Goal: Information Seeking & Learning: Learn about a topic

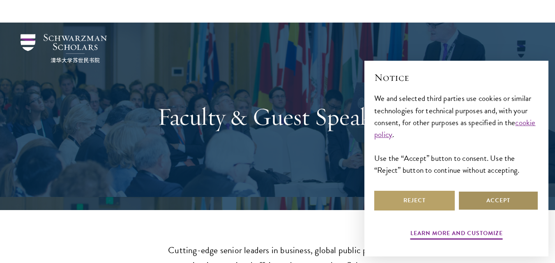
click at [482, 195] on button "Accept" at bounding box center [498, 201] width 80 height 20
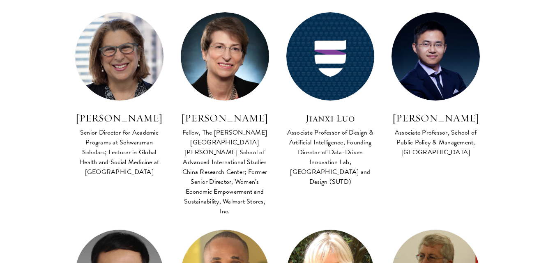
scroll to position [1599, 0]
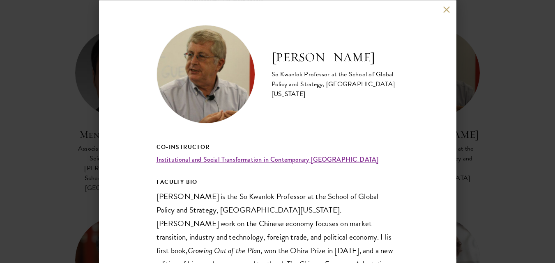
scroll to position [1735, 0]
click at [531, 128] on div "Barry Naughton So Kwanlok Professor at the School of Global Policy and Strategy…" at bounding box center [277, 131] width 555 height 263
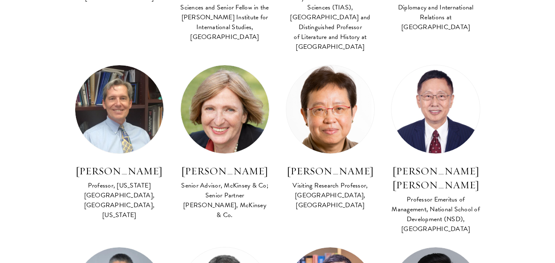
scroll to position [2913, 0]
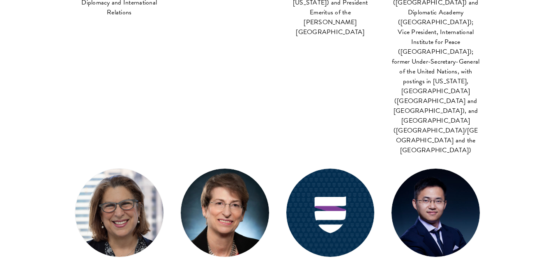
scroll to position [1376, 0]
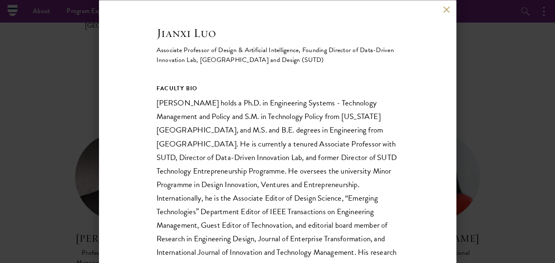
click at [446, 10] on button at bounding box center [446, 9] width 7 height 7
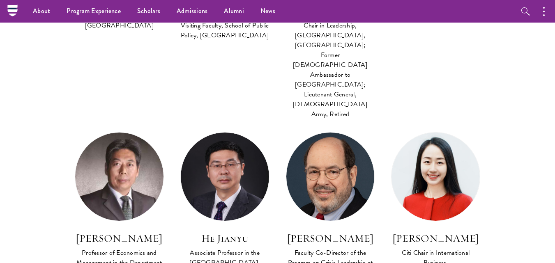
scroll to position [1343, 0]
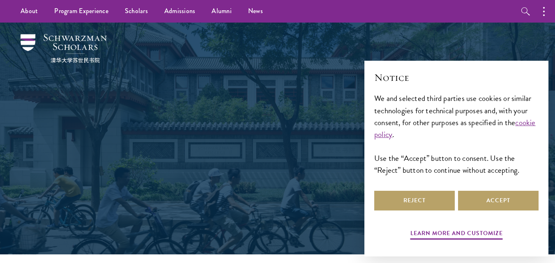
click at [288, 181] on h1 "Join a diverse community committed to global progress." at bounding box center [277, 157] width 283 height 59
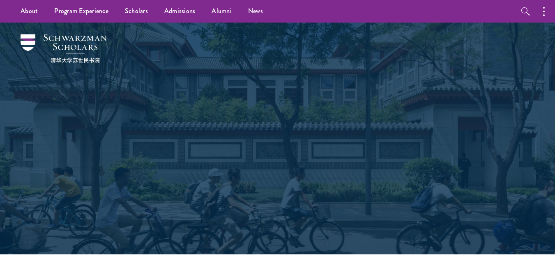
scroll to position [351, 0]
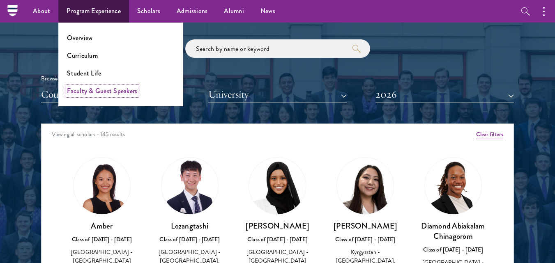
click at [96, 91] on link "Faculty & Guest Speakers" at bounding box center [102, 90] width 70 height 9
